Goal: Task Accomplishment & Management: Manage account settings

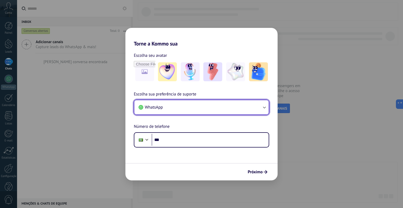
click at [264, 105] on icon "button" at bounding box center [264, 106] width 5 height 5
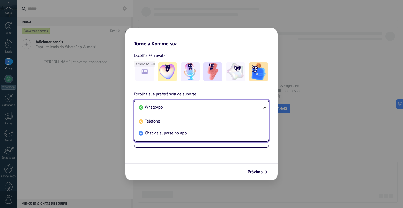
click at [264, 105] on ul "WhatsApp Telefone Chat de suporte no app" at bounding box center [201, 120] width 135 height 42
click at [163, 162] on form "Escolha seu avatar [PERSON_NAME] sua preferência de suporte WhatsApp WhatsApp T…" at bounding box center [201, 113] width 152 height 133
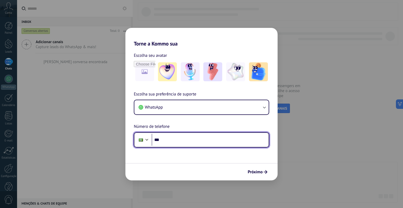
click at [170, 136] on input "***" at bounding box center [210, 140] width 117 height 12
type input "**********"
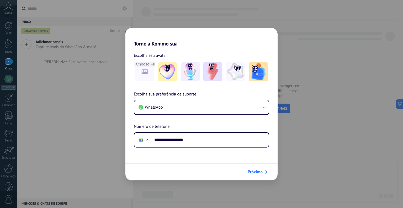
click at [258, 171] on span "Próximo" at bounding box center [255, 172] width 15 height 4
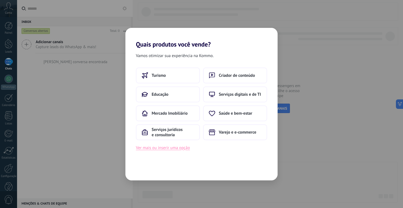
click at [171, 145] on button "Ver mais ou inserir uma opção" at bounding box center [163, 147] width 54 height 7
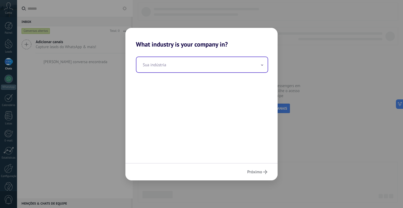
click at [258, 64] on input "text" at bounding box center [202, 64] width 131 height 15
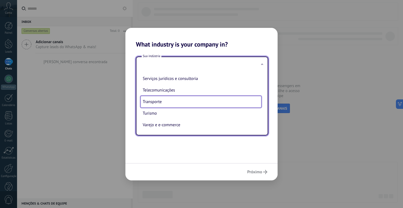
scroll to position [140, 0]
click at [253, 172] on div "Próximo" at bounding box center [201, 171] width 152 height 17
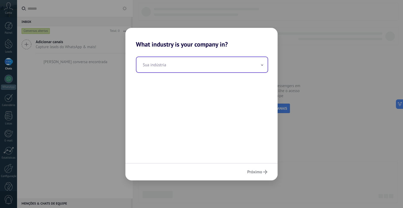
click at [193, 68] on input "text" at bounding box center [202, 64] width 131 height 15
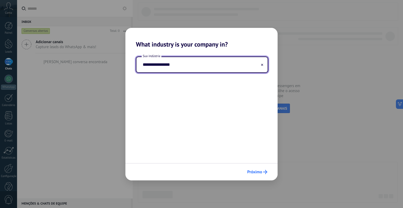
type input "**********"
click at [256, 170] on span "Próximo" at bounding box center [254, 172] width 15 height 4
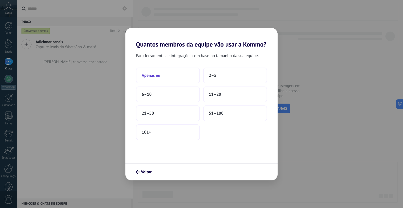
click at [160, 72] on button "Apenas eu" at bounding box center [168, 75] width 64 height 16
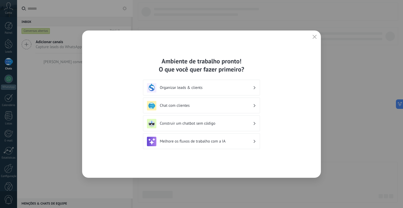
click at [183, 87] on h3 "Organizar leads & clients" at bounding box center [206, 87] width 93 height 5
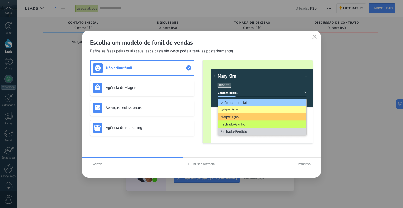
click at [255, 169] on div "Voltar Pausar história Próximo" at bounding box center [201, 164] width 239 height 12
click at [298, 163] on span "Próximo" at bounding box center [304, 164] width 13 height 4
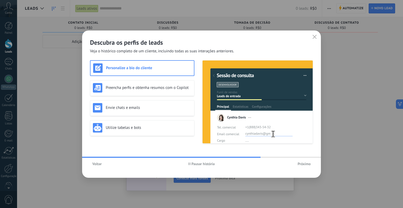
click at [302, 164] on span "Próximo" at bounding box center [304, 164] width 13 height 4
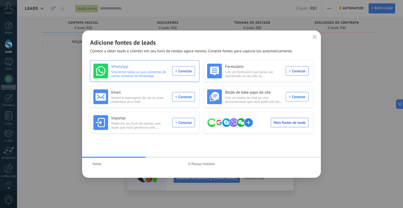
click at [189, 70] on div "WhatsApp Sincronize todas as suas conversas de vários números do WhatsApp Conec…" at bounding box center [144, 71] width 102 height 15
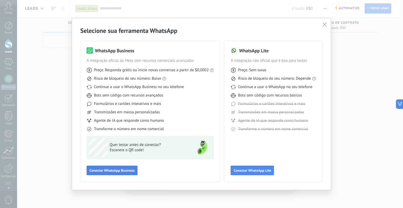
click at [124, 168] on button "Conectar WhatsApp Business" at bounding box center [112, 169] width 51 height 9
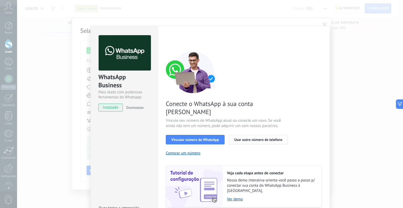
click at [238, 138] on span "Usar outro número de telefone" at bounding box center [258, 140] width 48 height 4
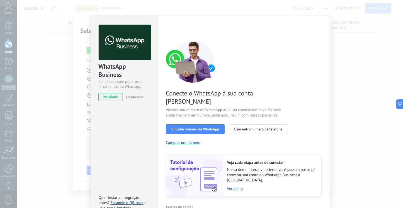
scroll to position [11, 0]
click at [110, 96] on span "instalado" at bounding box center [111, 97] width 24 height 8
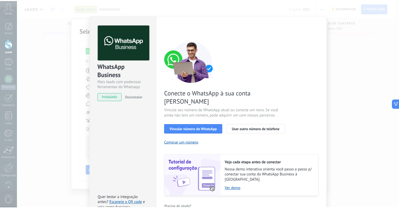
scroll to position [0, 0]
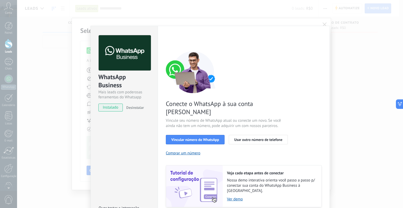
click at [323, 23] on div "WhatsApp Business Mais leads com poderosas ferramentas do Whatsapp instalado De…" at bounding box center [210, 104] width 386 height 208
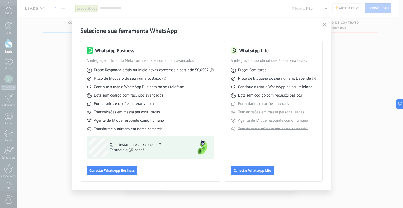
click at [325, 23] on icon "button" at bounding box center [325, 24] width 4 height 4
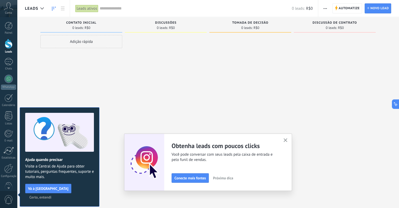
click at [288, 139] on icon "button" at bounding box center [286, 140] width 4 height 4
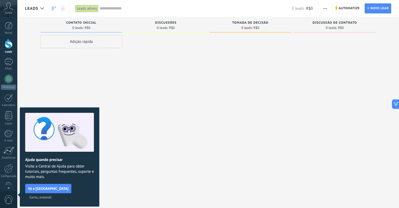
click at [51, 195] on span "Certo, entendi" at bounding box center [40, 197] width 22 height 4
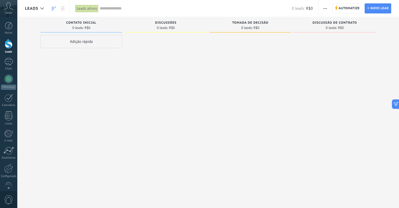
click at [10, 6] on use at bounding box center [8, 6] width 9 height 8
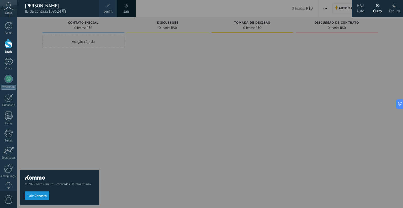
click at [362, 9] on div "Auto" at bounding box center [361, 10] width 8 height 14
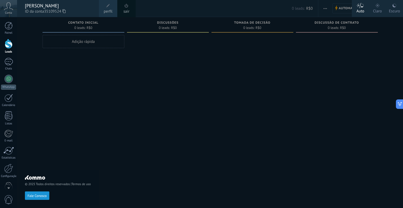
click at [397, 6] on div "Escuro" at bounding box center [394, 10] width 11 height 14
click at [361, 8] on div "Auto" at bounding box center [361, 10] width 8 height 14
click at [10, 28] on div at bounding box center [9, 26] width 8 height 8
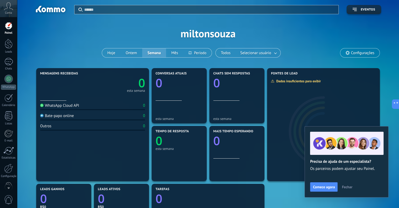
click at [347, 185] on span "Fechar" at bounding box center [347, 187] width 11 height 4
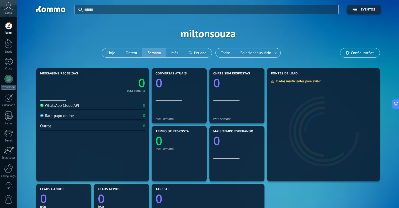
click at [359, 51] on span "Configurações" at bounding box center [362, 53] width 23 height 4
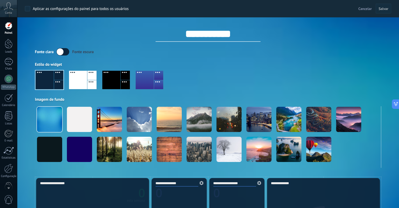
click at [10, 9] on icon at bounding box center [8, 6] width 9 height 8
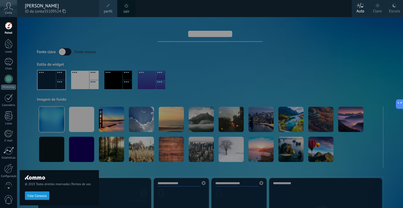
click at [107, 12] on span "perfil" at bounding box center [108, 12] width 9 height 6
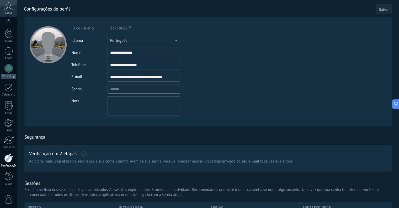
click at [383, 10] on span "Salvar" at bounding box center [384, 10] width 10 height 4
click at [386, 8] on span "Salvar" at bounding box center [384, 10] width 10 height 4
click at [9, 36] on div at bounding box center [9, 33] width 8 height 10
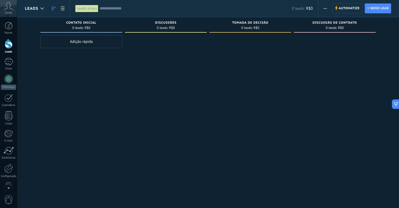
click at [326, 8] on use "button" at bounding box center [325, 8] width 3 height 1
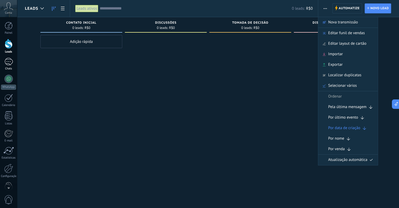
click at [11, 65] on div at bounding box center [8, 62] width 8 height 8
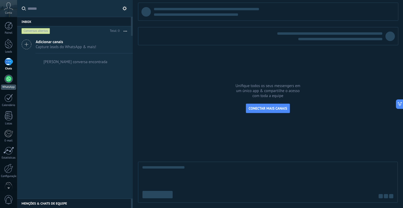
click at [9, 79] on div at bounding box center [8, 79] width 8 height 8
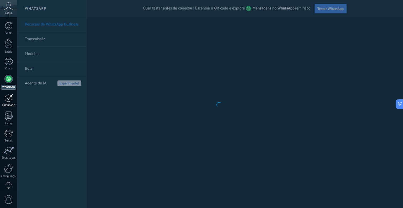
click at [6, 94] on div at bounding box center [8, 98] width 8 height 8
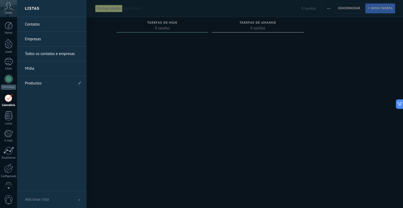
click at [29, 36] on link "Empresas" at bounding box center [53, 39] width 56 height 15
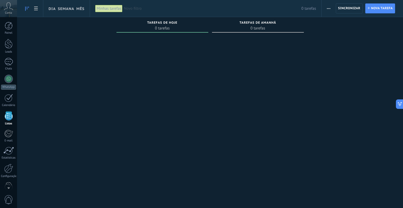
scroll to position [11, 0]
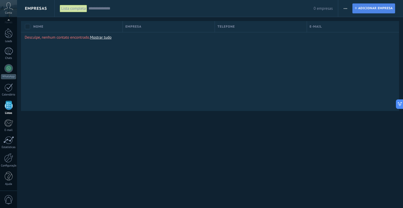
click at [370, 6] on span "Adicionar empresa" at bounding box center [375, 8] width 35 height 9
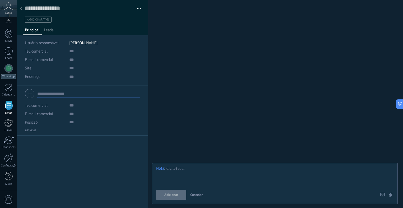
scroll to position [5, 0]
click at [137, 7] on button "button" at bounding box center [137, 9] width 8 height 8
click at [70, 53] on input "text" at bounding box center [104, 51] width 71 height 8
click at [22, 8] on div at bounding box center [20, 9] width 7 height 10
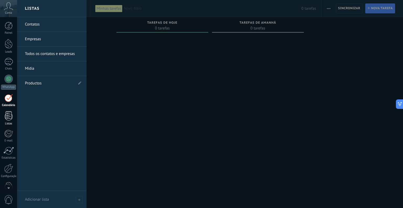
click at [6, 112] on div at bounding box center [9, 115] width 8 height 9
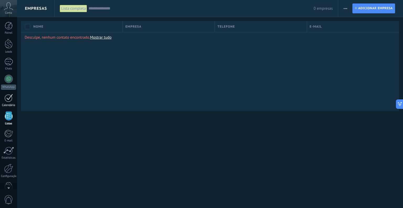
click at [8, 96] on div at bounding box center [8, 98] width 8 height 8
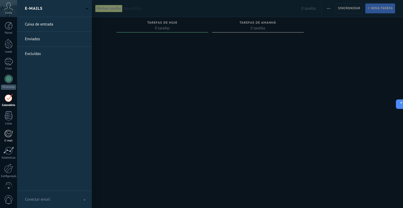
click at [6, 132] on div at bounding box center [8, 133] width 9 height 8
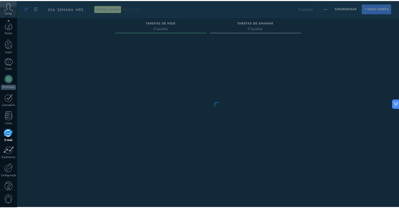
scroll to position [11, 0]
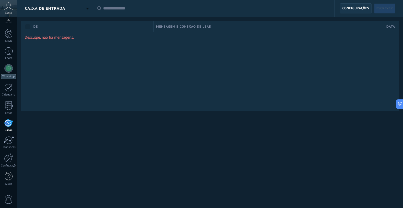
click at [350, 5] on span "Configurações" at bounding box center [356, 8] width 27 height 9
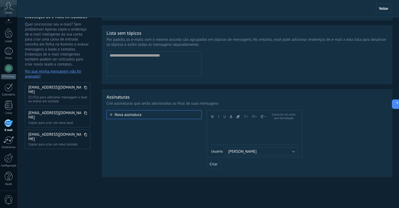
scroll to position [44, 0]
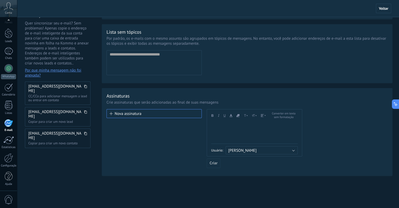
click at [265, 116] on icon "button" at bounding box center [263, 115] width 5 height 3
click at [239, 132] on div at bounding box center [254, 133] width 87 height 22
click at [238, 116] on use "button" at bounding box center [238, 115] width 3 height 3
click at [226, 120] on div "Andale Mono Arial Arial Black Book Antiqua Comic Sans MS [PERSON_NAME] New Helv…" at bounding box center [254, 128] width 87 height 32
click at [110, 113] on span at bounding box center [111, 113] width 3 height 3
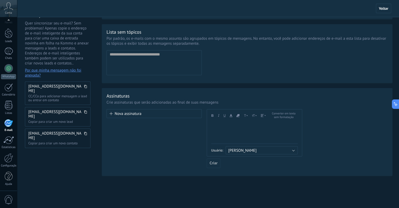
click at [235, 78] on div "Lista sem tópicos Por padrão, os e-mails com o mesmo assunto são agrupados em t…" at bounding box center [247, 53] width 291 height 59
click at [166, 52] on div "Endereço de email incorreto" at bounding box center [176, 53] width 45 height 7
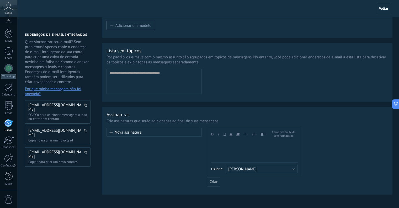
scroll to position [0, 0]
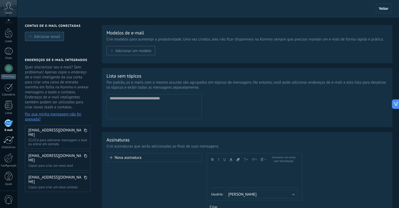
click at [46, 37] on span "Adicionar email" at bounding box center [47, 36] width 26 height 4
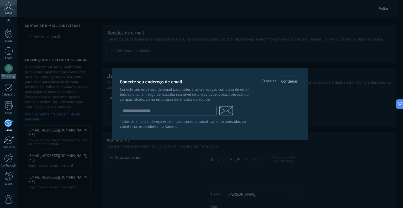
click at [265, 82] on span "Cancelar" at bounding box center [269, 81] width 14 height 4
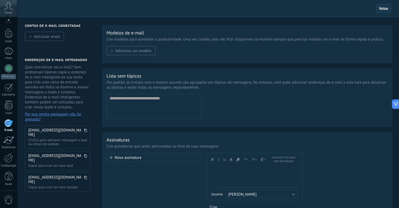
click at [385, 4] on span "Voltar" at bounding box center [383, 8] width 15 height 9
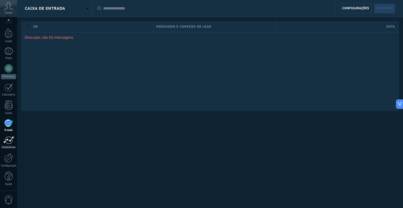
click at [10, 141] on div at bounding box center [8, 140] width 11 height 8
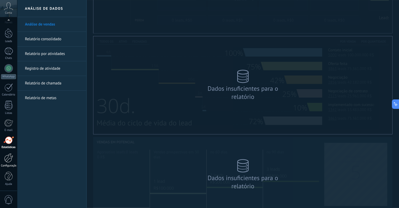
scroll to position [78, 0]
click at [7, 159] on div at bounding box center [8, 157] width 9 height 9
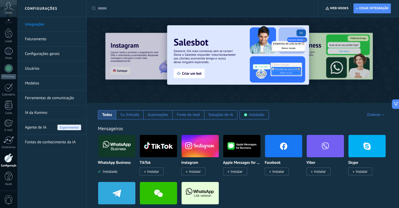
click at [36, 39] on link "Faturamento" at bounding box center [53, 39] width 56 height 15
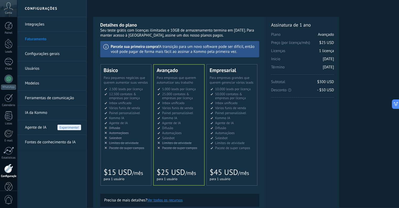
click at [31, 55] on link "Configurações gerais" at bounding box center [53, 53] width 56 height 15
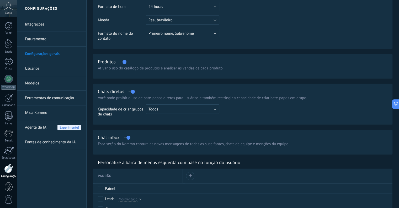
scroll to position [105, 0]
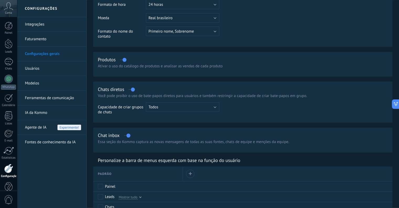
click at [38, 69] on link "Usuários" at bounding box center [53, 68] width 56 height 15
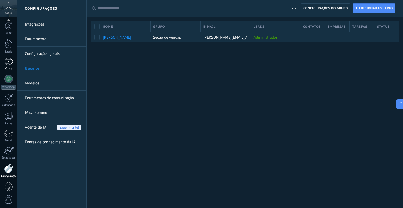
scroll to position [11, 0]
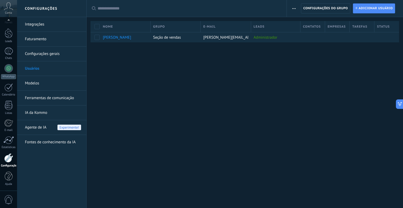
click at [34, 83] on link "Modelos" at bounding box center [53, 83] width 56 height 15
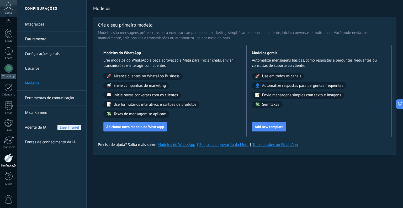
click at [35, 111] on link "IA da Kommo" at bounding box center [53, 112] width 56 height 15
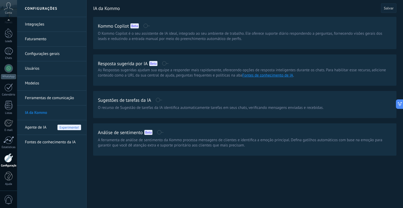
click at [32, 129] on span "Agente de IA" at bounding box center [36, 127] width 22 height 15
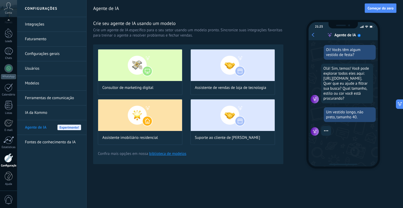
click at [34, 140] on link "Fontes de conhecimento da IA" at bounding box center [53, 142] width 56 height 15
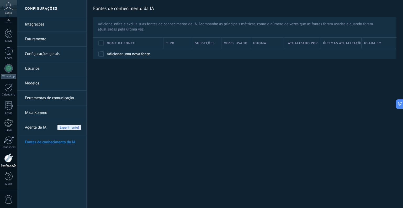
click at [8, 194] on div "0" at bounding box center [8, 198] width 17 height 17
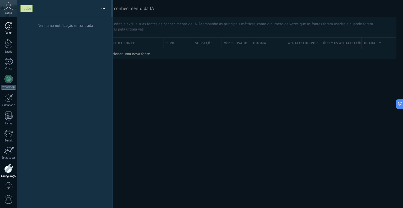
click at [10, 28] on div at bounding box center [9, 26] width 8 height 8
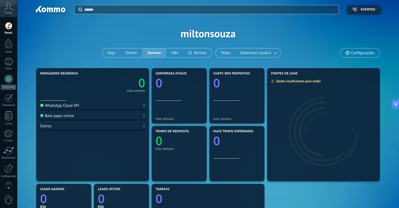
click at [358, 52] on span "Configurações" at bounding box center [362, 53] width 23 height 4
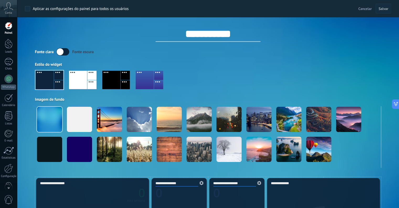
click at [76, 81] on div at bounding box center [78, 80] width 18 height 18
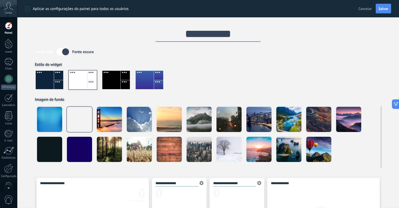
click at [50, 84] on div at bounding box center [45, 80] width 18 height 18
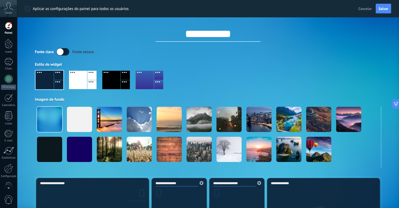
click at [109, 82] on div at bounding box center [111, 80] width 18 height 18
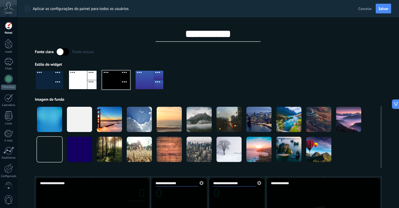
click at [145, 82] on div at bounding box center [145, 80] width 18 height 18
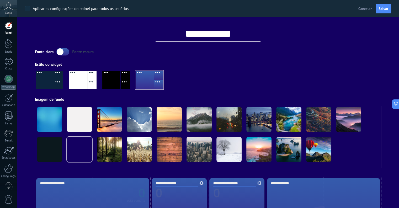
click at [118, 77] on div at bounding box center [111, 80] width 18 height 18
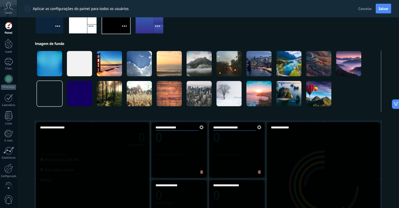
scroll to position [56, 0]
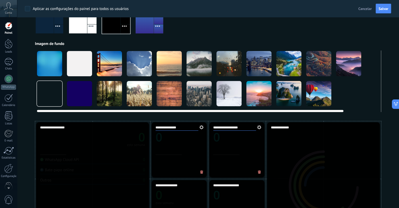
click at [349, 110] on div at bounding box center [208, 110] width 342 height 4
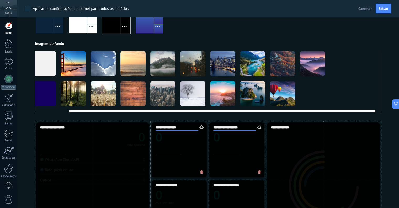
scroll to position [0, 40]
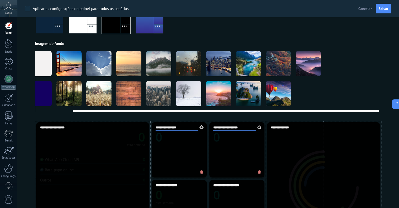
drag, startPoint x: 336, startPoint y: 110, endPoint x: 403, endPoint y: 114, distance: 67.1
click at [399, 114] on html ".abccls-1,.abccls-2{fill-rule:evenodd}.abccls-2{fill:#fff} .abfcls-1{fill:none}…" at bounding box center [199, 48] width 399 height 208
click at [67, 110] on div at bounding box center [208, 110] width 342 height 4
click at [50, 110] on div at bounding box center [208, 110] width 342 height 4
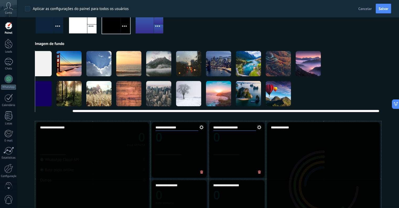
drag, startPoint x: 72, startPoint y: 109, endPoint x: 41, endPoint y: 108, distance: 30.7
click at [41, 108] on div at bounding box center [208, 110] width 342 height 4
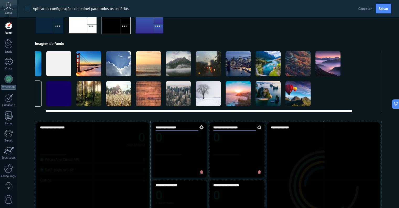
scroll to position [0, 0]
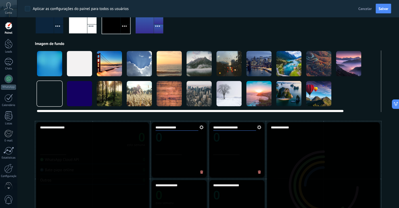
drag, startPoint x: 77, startPoint y: 109, endPoint x: 34, endPoint y: 114, distance: 43.8
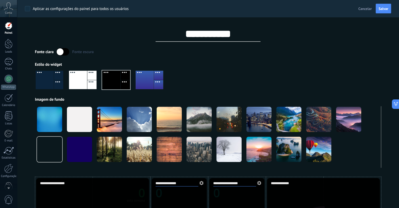
click at [209, 33] on input "**********" at bounding box center [208, 34] width 105 height 16
type input "**********"
click at [382, 6] on button "Salvar" at bounding box center [383, 9] width 15 height 10
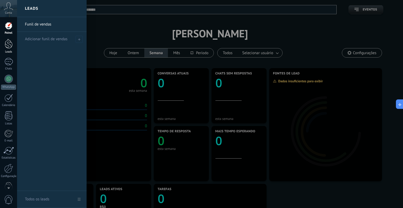
click at [5, 45] on div at bounding box center [9, 44] width 8 height 10
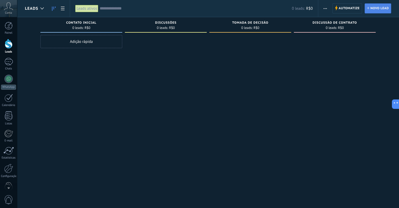
click at [383, 8] on span "Novo lead" at bounding box center [380, 8] width 18 height 9
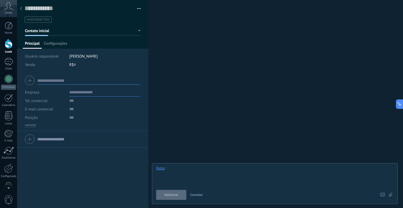
click at [214, 171] on div at bounding box center [275, 176] width 238 height 20
click at [76, 62] on div "R$ 0" at bounding box center [104, 64] width 71 height 8
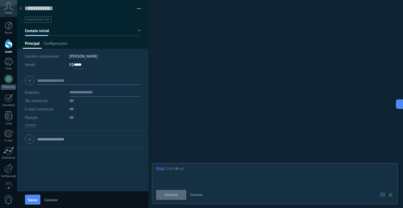
type input "*****"
click at [70, 83] on input "text" at bounding box center [88, 80] width 103 height 8
type input "**********"
click at [71, 91] on input "text" at bounding box center [104, 92] width 71 height 8
type input "**********"
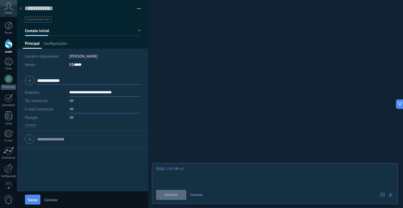
type input "**********"
click at [74, 105] on input "text" at bounding box center [104, 109] width 71 height 8
click at [72, 101] on input "text" at bounding box center [104, 100] width 71 height 8
type input "**********"
click at [72, 109] on input "text" at bounding box center [104, 109] width 71 height 8
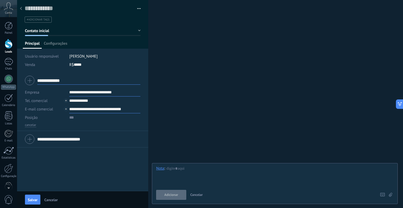
type input "**********"
click at [69, 120] on input "text" at bounding box center [104, 117] width 71 height 8
type input "**********"
click at [93, 158] on div "**********" at bounding box center [82, 131] width 131 height 118
click at [192, 169] on div at bounding box center [275, 176] width 238 height 20
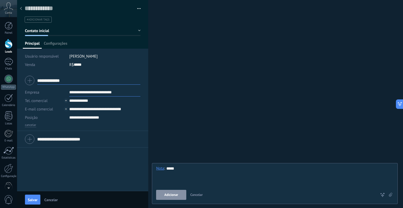
click at [175, 193] on span "Adicionar" at bounding box center [171, 195] width 14 height 4
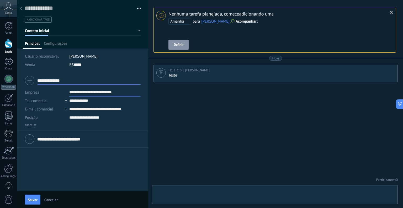
click at [137, 7] on button "button" at bounding box center [137, 9] width 8 height 8
click at [123, 16] on span "Salvar e criar" at bounding box center [124, 18] width 22 height 11
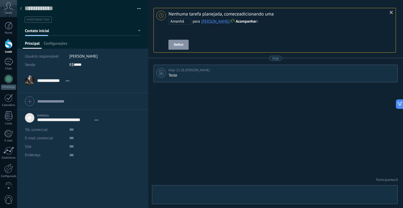
scroll to position [5, 0]
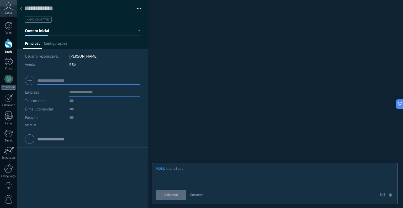
click at [22, 9] on div at bounding box center [20, 9] width 7 height 10
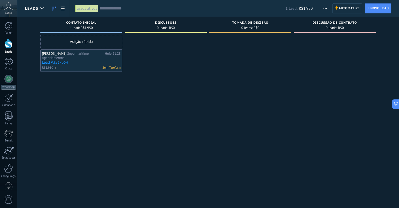
click at [80, 62] on link "Lead #3537354" at bounding box center [81, 62] width 79 height 4
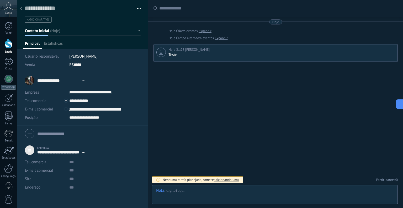
type textarea "***"
click at [51, 44] on span "Estatísticas" at bounding box center [53, 45] width 19 height 8
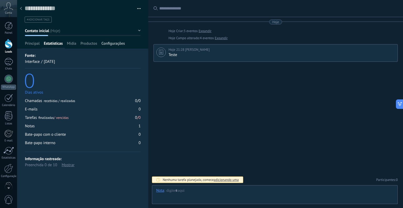
click at [113, 44] on span "Configurações" at bounding box center [112, 45] width 23 height 8
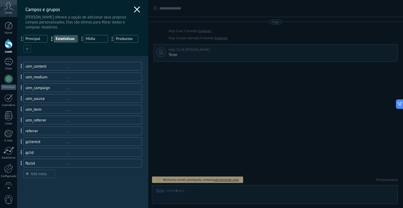
click at [77, 69] on div "utm_content ..." at bounding box center [82, 66] width 119 height 9
click at [137, 7] on icon at bounding box center [137, 9] width 6 height 6
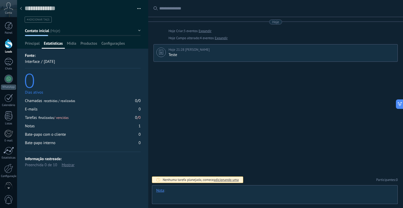
click at [191, 189] on div at bounding box center [275, 196] width 238 height 16
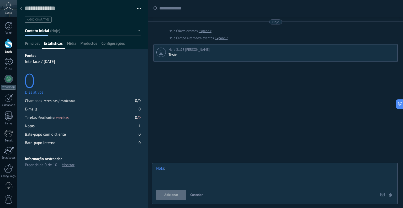
paste div
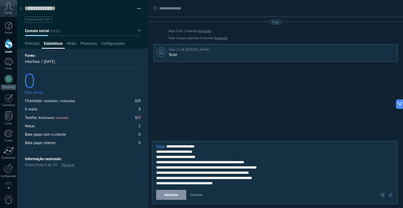
click at [201, 148] on div "**********" at bounding box center [275, 165] width 238 height 42
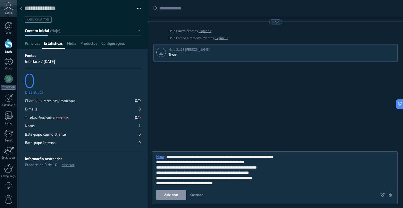
click at [261, 164] on div "**********" at bounding box center [275, 161] width 238 height 5
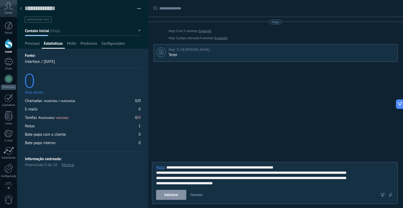
click at [174, 197] on button "Adicionar" at bounding box center [171, 195] width 30 height 10
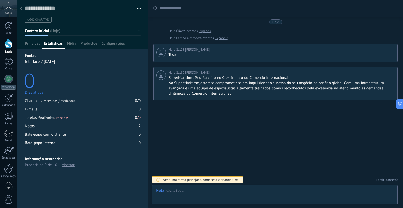
click at [70, 166] on div "Mostrar" at bounding box center [68, 165] width 13 height 6
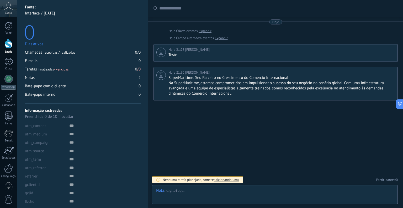
scroll to position [55, 0]
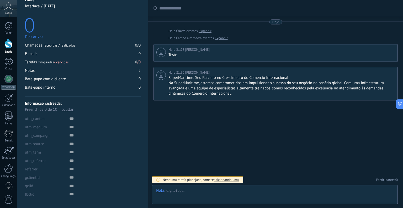
click at [71, 117] on div at bounding box center [104, 118] width 71 height 8
click at [71, 118] on div at bounding box center [104, 118] width 71 height 8
click at [10, 12] on span "Conta" at bounding box center [8, 12] width 7 height 3
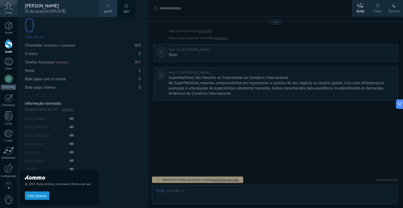
click at [109, 12] on span "perfil" at bounding box center [108, 12] width 9 height 6
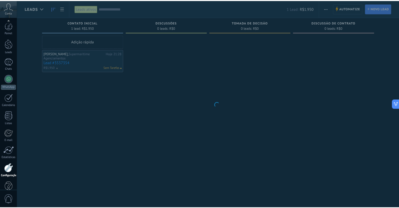
scroll to position [11, 0]
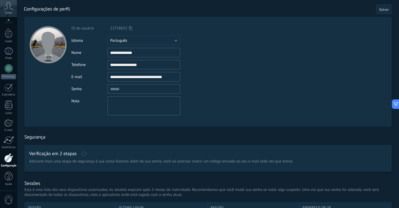
click at [383, 10] on span "Salvar" at bounding box center [384, 10] width 10 height 4
click at [384, 9] on span "Salvar" at bounding box center [384, 10] width 10 height 4
click at [9, 33] on div at bounding box center [9, 33] width 8 height 10
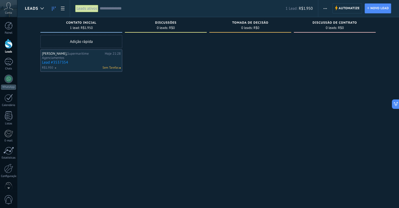
click at [115, 68] on span "Sem Tarefas" at bounding box center [111, 67] width 16 height 5
click at [6, 97] on div at bounding box center [8, 98] width 8 height 8
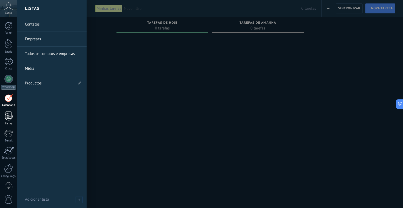
click at [6, 115] on div at bounding box center [9, 115] width 8 height 9
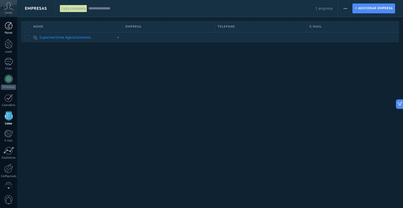
click at [11, 25] on div at bounding box center [9, 26] width 8 height 8
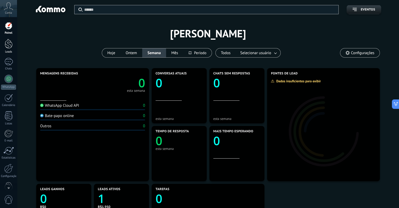
click at [9, 40] on div at bounding box center [9, 44] width 8 height 10
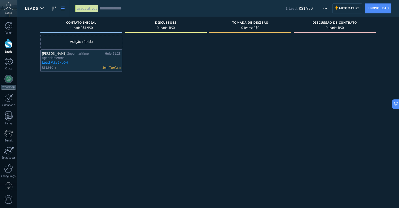
click at [64, 6] on link at bounding box center [62, 8] width 9 height 10
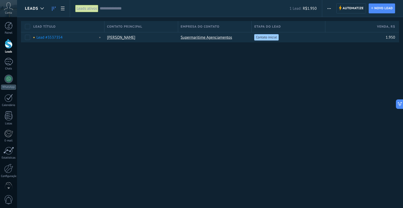
click at [55, 7] on icon at bounding box center [54, 9] width 4 height 4
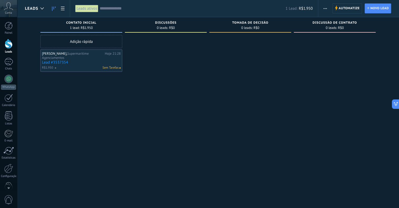
click at [7, 200] on span "0" at bounding box center [8, 199] width 9 height 9
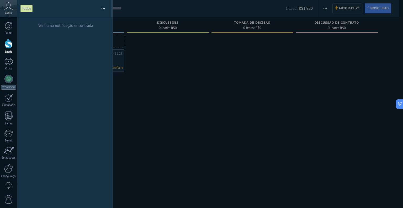
click at [7, 200] on span "0" at bounding box center [8, 199] width 9 height 9
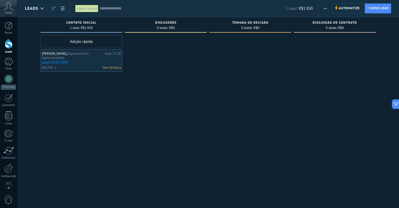
click at [326, 8] on use "button" at bounding box center [325, 8] width 3 height 1
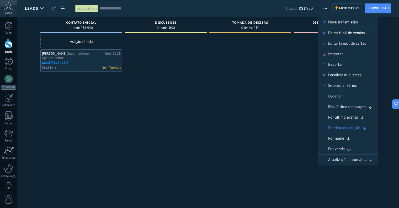
click at [11, 7] on icon at bounding box center [8, 6] width 9 height 8
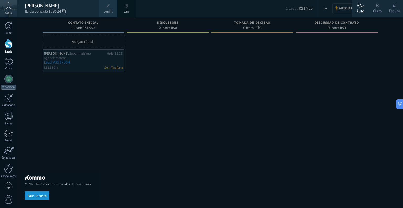
click at [104, 10] on span "perfil" at bounding box center [108, 12] width 9 height 6
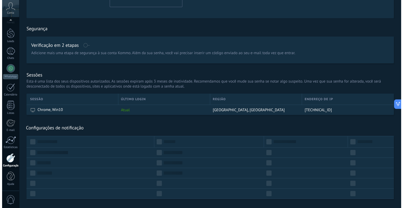
scroll to position [118, 0]
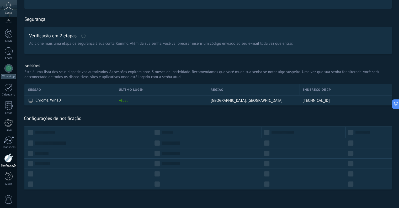
click at [8, 9] on icon at bounding box center [8, 6] width 9 height 8
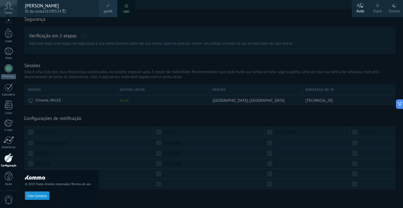
click at [9, 204] on div "0" at bounding box center [8, 198] width 17 height 17
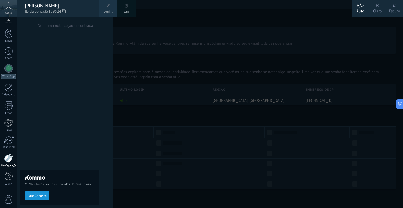
click at [176, 97] on div at bounding box center [218, 104] width 403 height 208
